Goal: Transaction & Acquisition: Purchase product/service

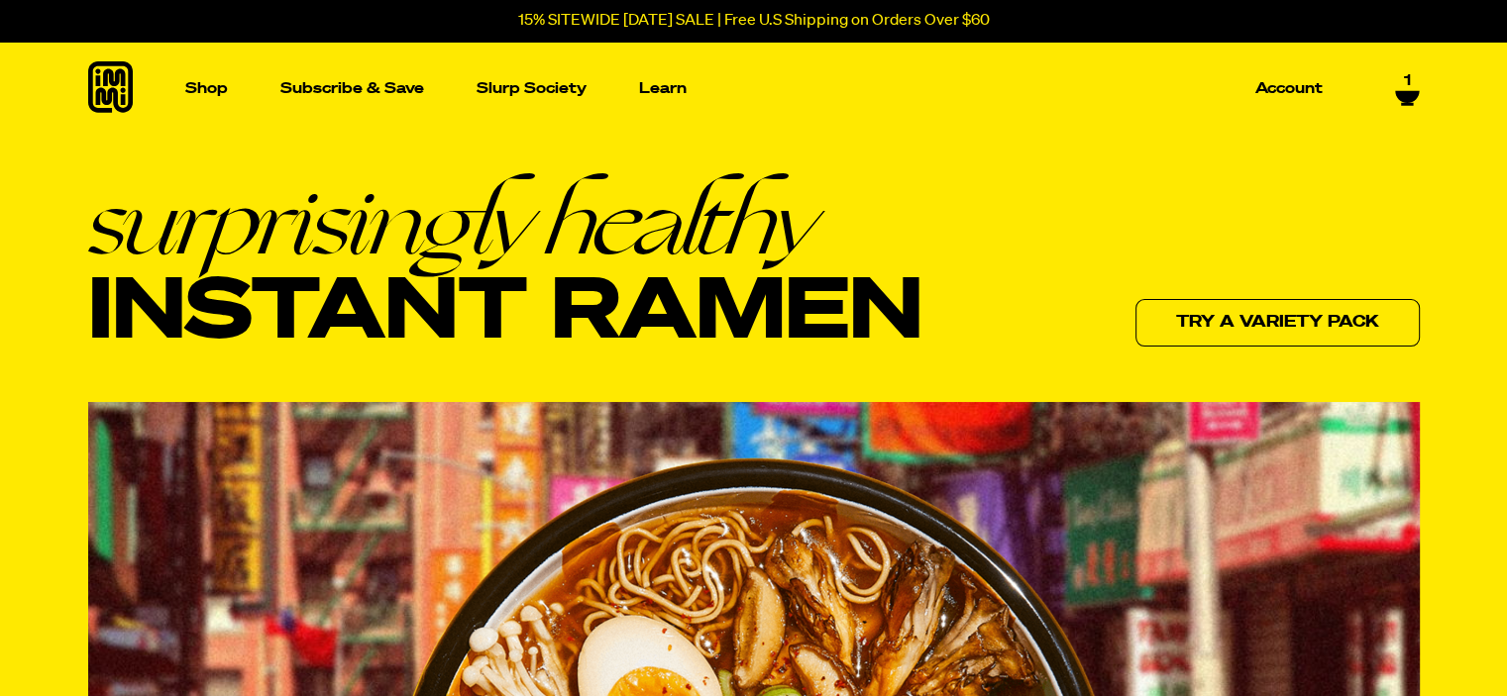
click at [1406, 84] on span "1" at bounding box center [1407, 81] width 7 height 18
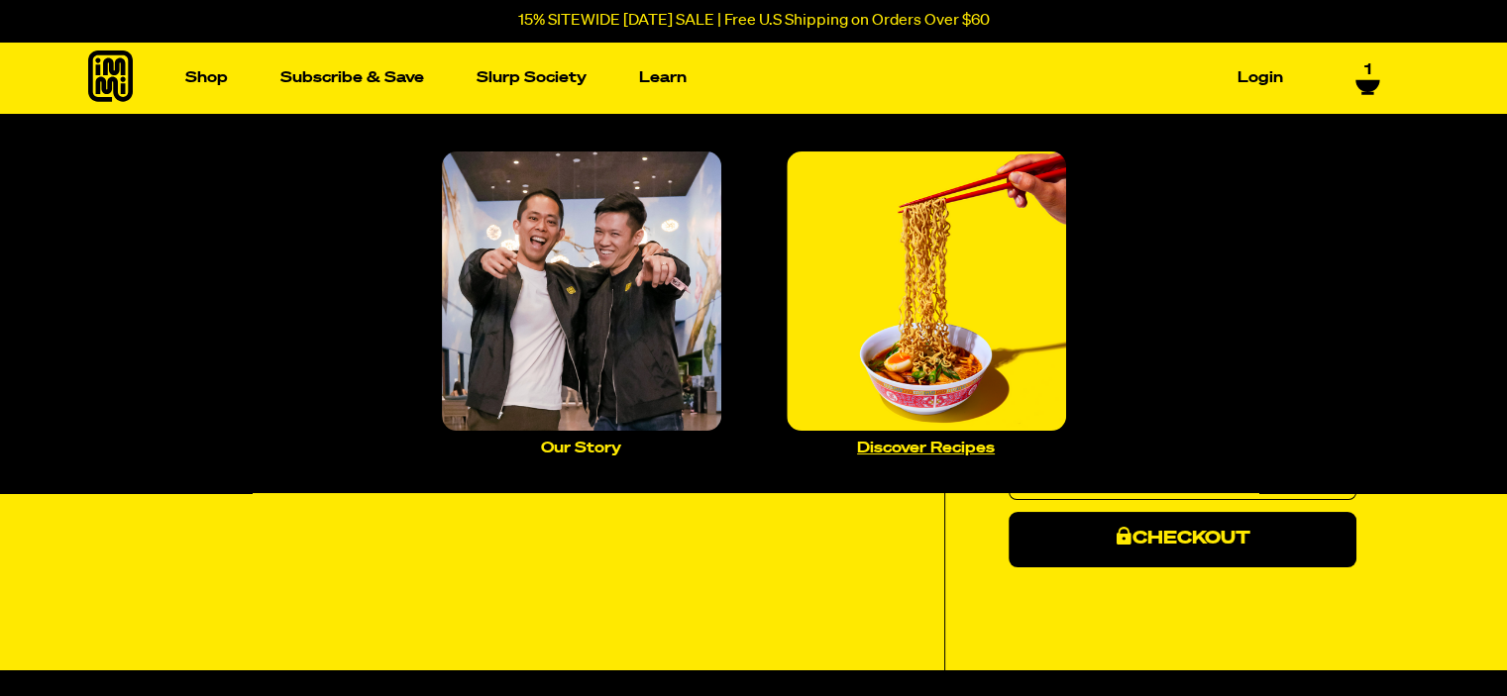
click at [948, 358] on img "Main navigation" at bounding box center [926, 291] width 279 height 279
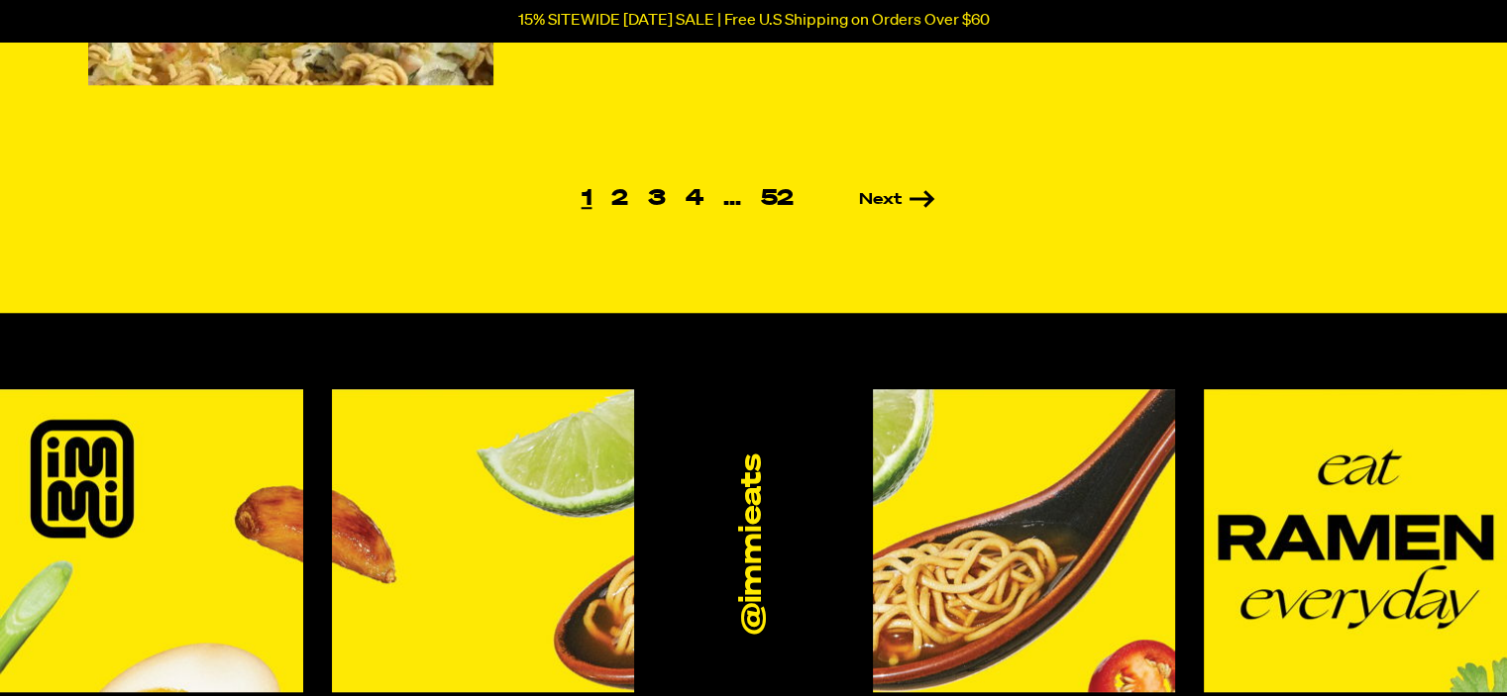
scroll to position [1749, 0]
